Goal: Task Accomplishment & Management: Complete application form

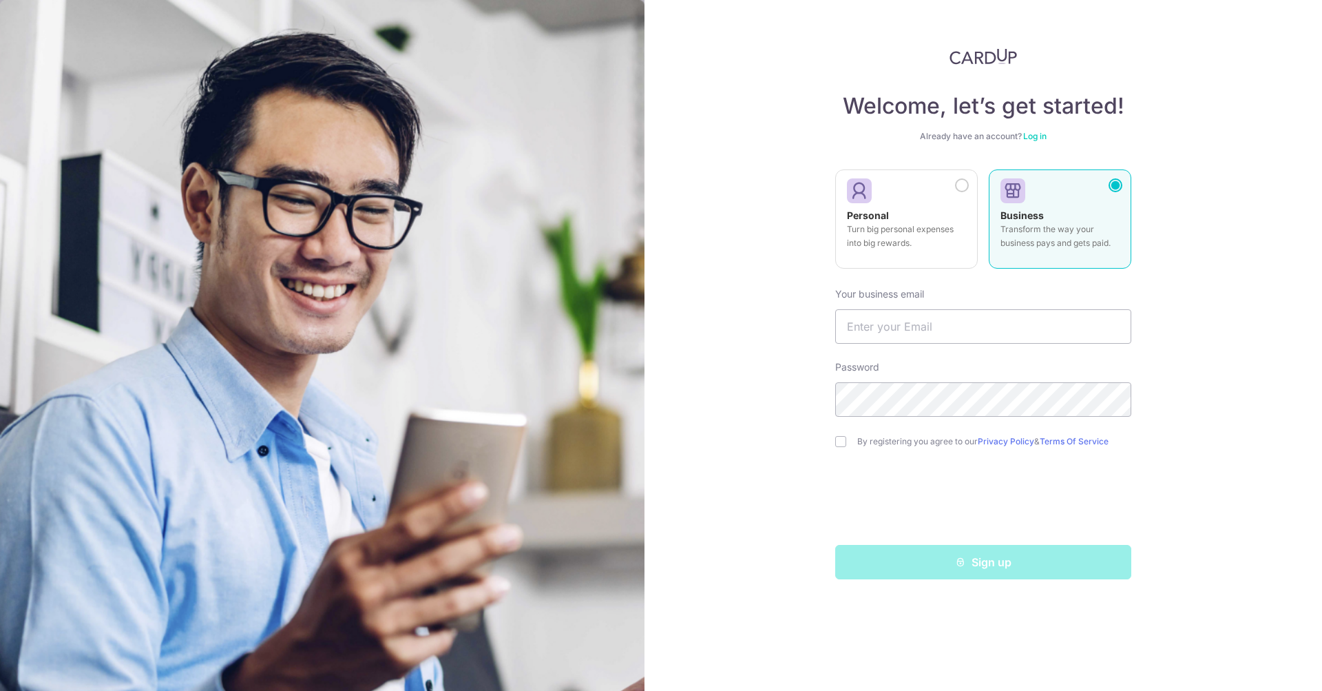
click at [1302, 186] on div "Welcome, let’s get started! Already have an account? Log in Personal Turn big p…" at bounding box center [982, 345] width 677 height 691
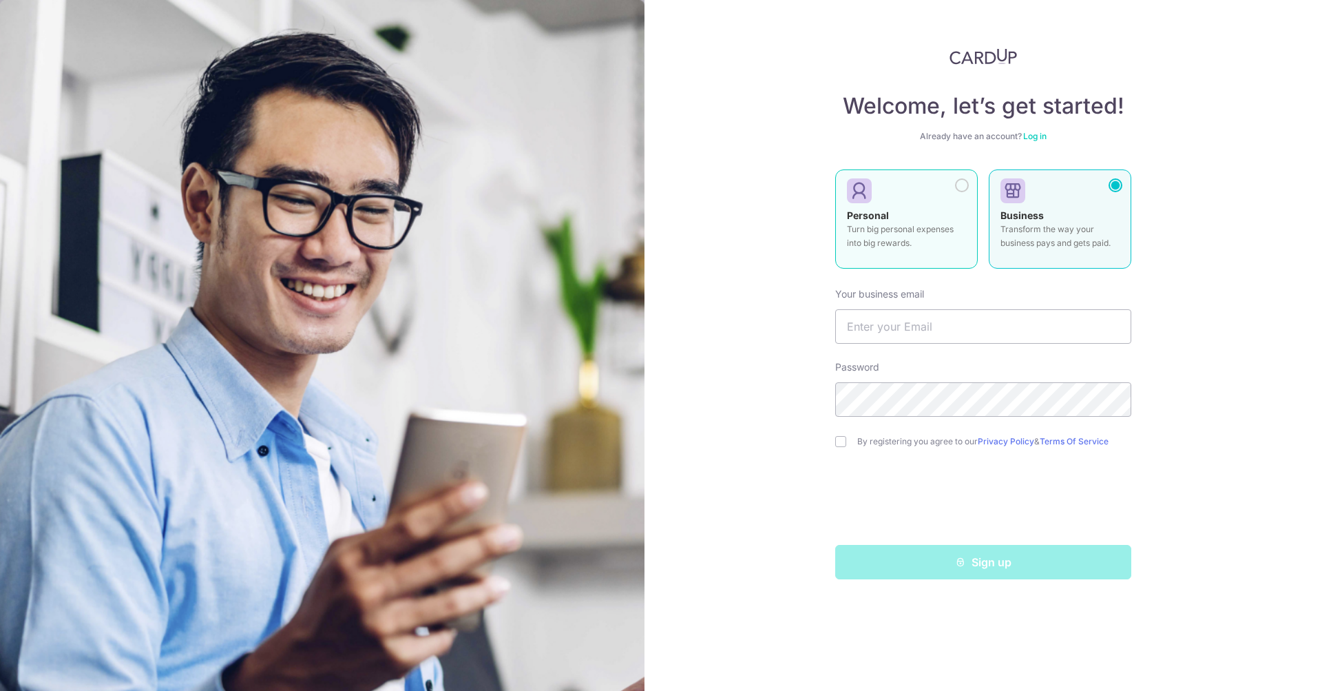
click at [877, 238] on p "Turn big personal expenses into big rewards." at bounding box center [906, 236] width 119 height 28
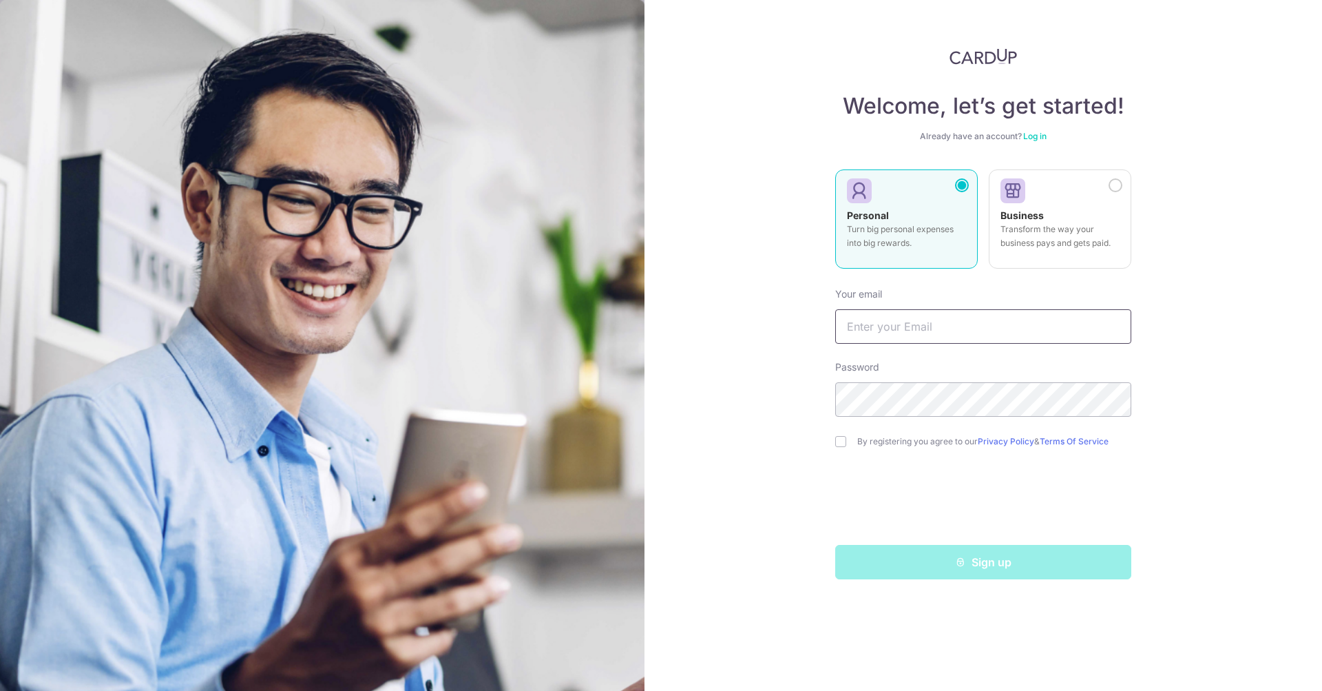
click at [879, 333] on input "text" at bounding box center [983, 326] width 296 height 34
type input "[EMAIL_ADDRESS][PERSON_NAME][DOMAIN_NAME]"
click at [842, 439] on input "checkbox" at bounding box center [840, 441] width 11 height 11
checkbox input "true"
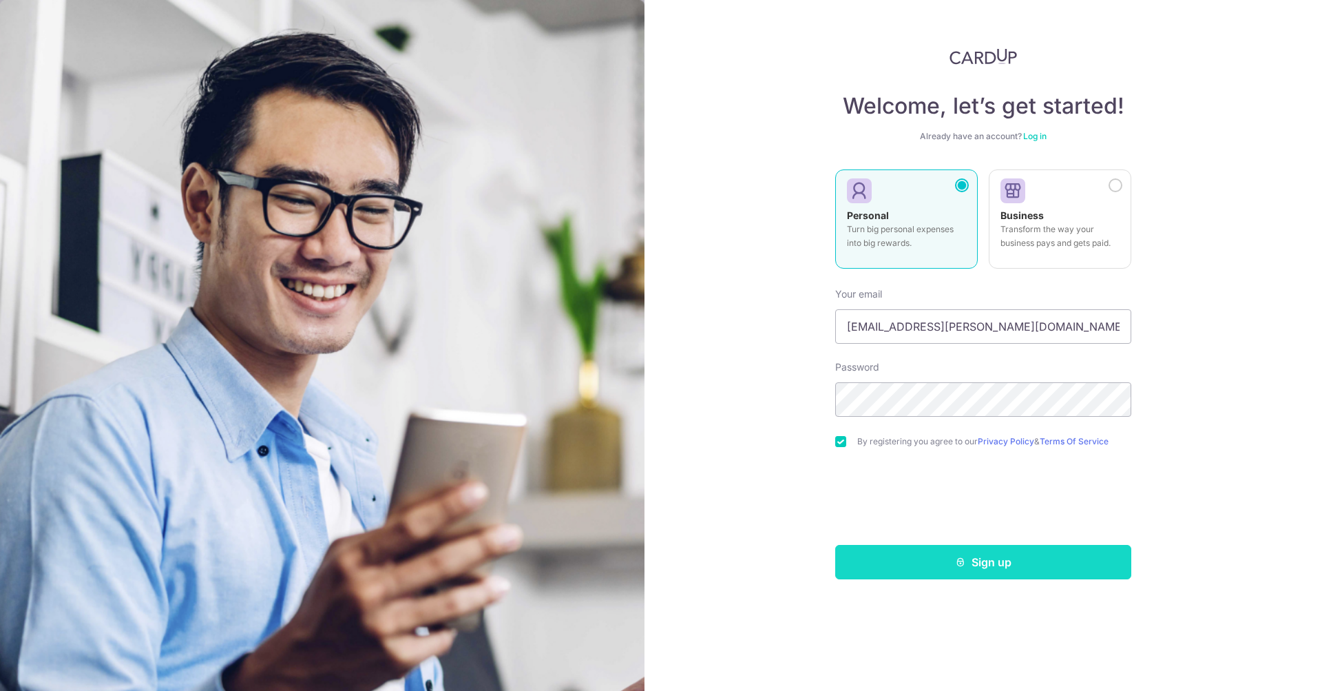
click at [905, 563] on button "Sign up" at bounding box center [983, 562] width 296 height 34
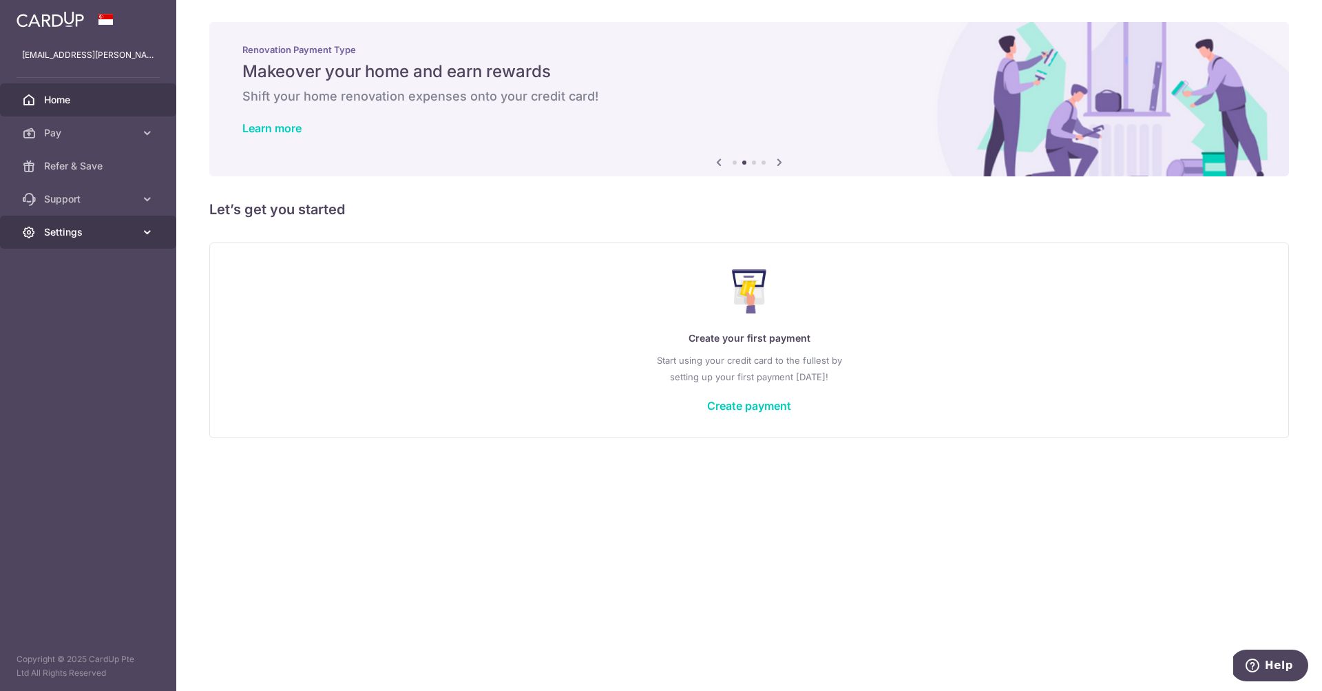
click at [52, 234] on span "Settings" at bounding box center [89, 232] width 91 height 14
